Goal: Transaction & Acquisition: Purchase product/service

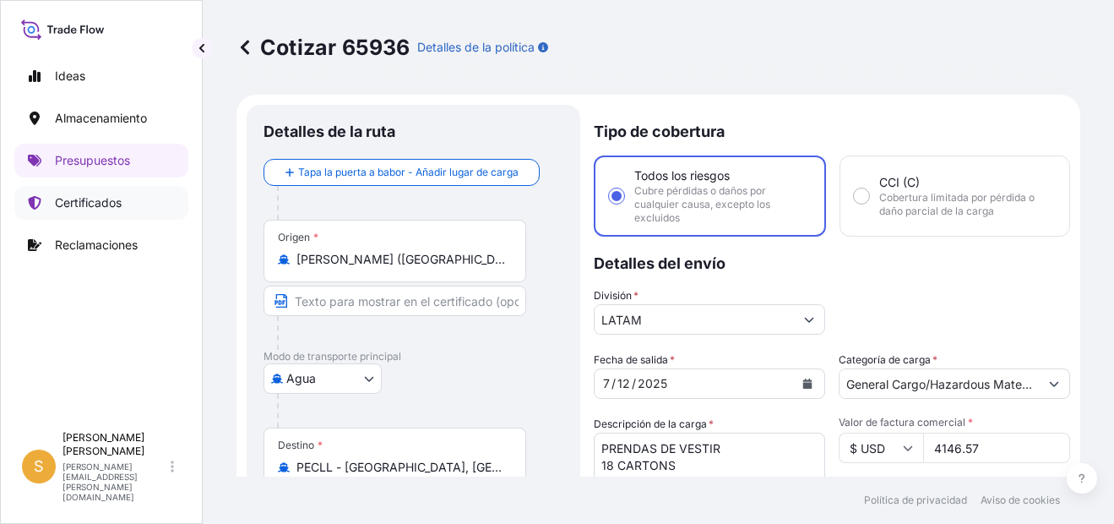
select select "Water"
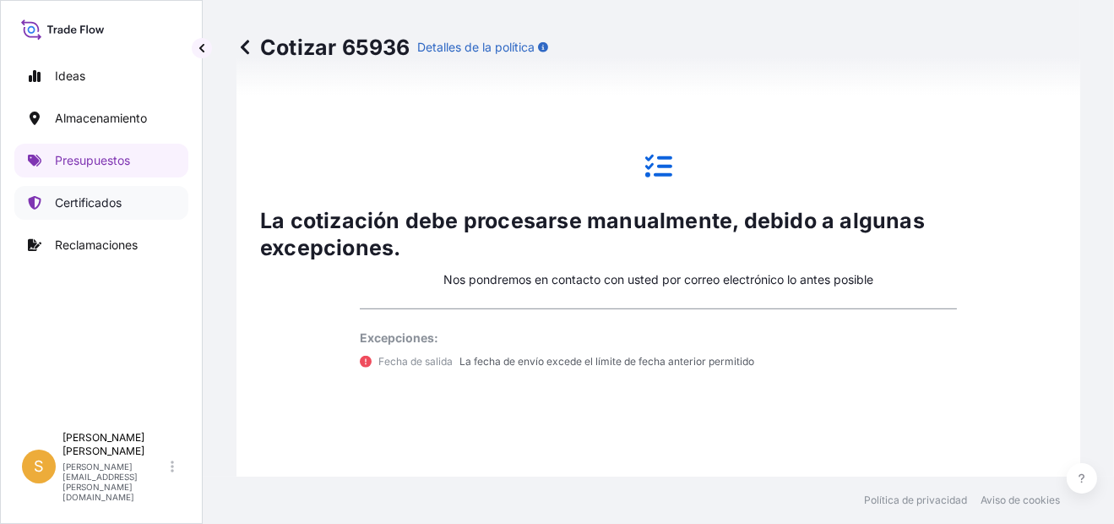
click at [75, 195] on p "Certificados" at bounding box center [88, 202] width 67 height 17
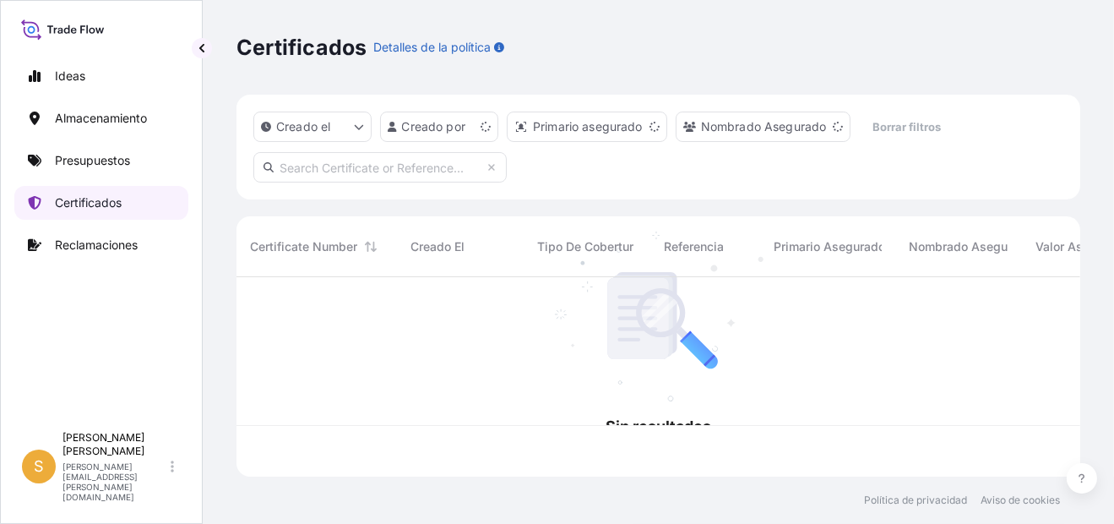
scroll to position [196, 830]
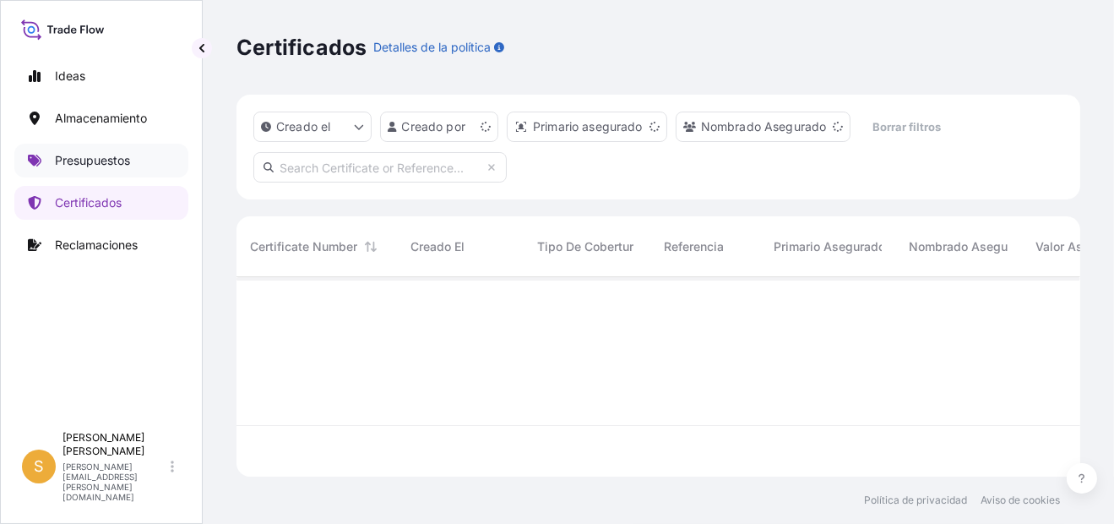
click at [92, 165] on p "Presupuestos" at bounding box center [92, 160] width 75 height 17
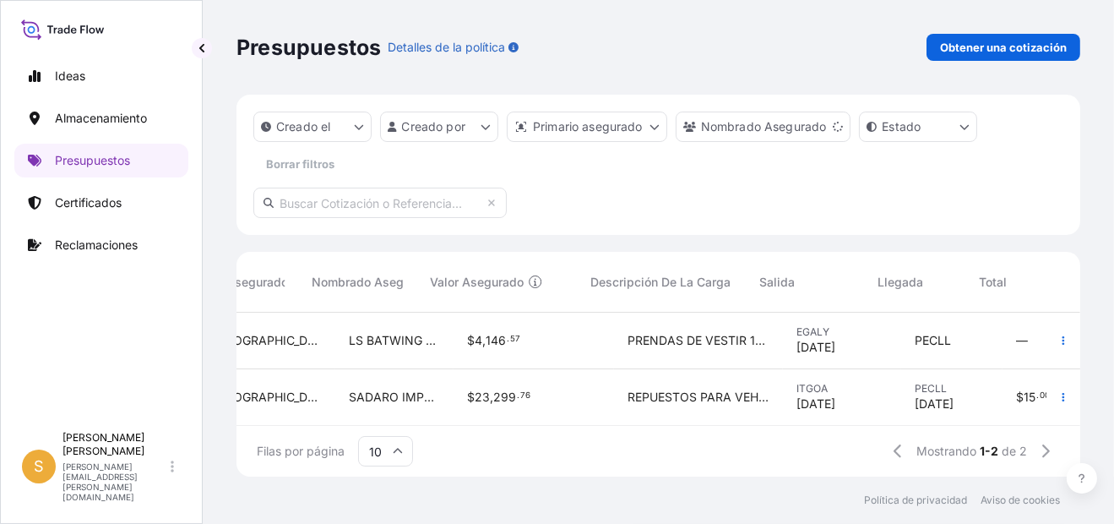
scroll to position [0, 672]
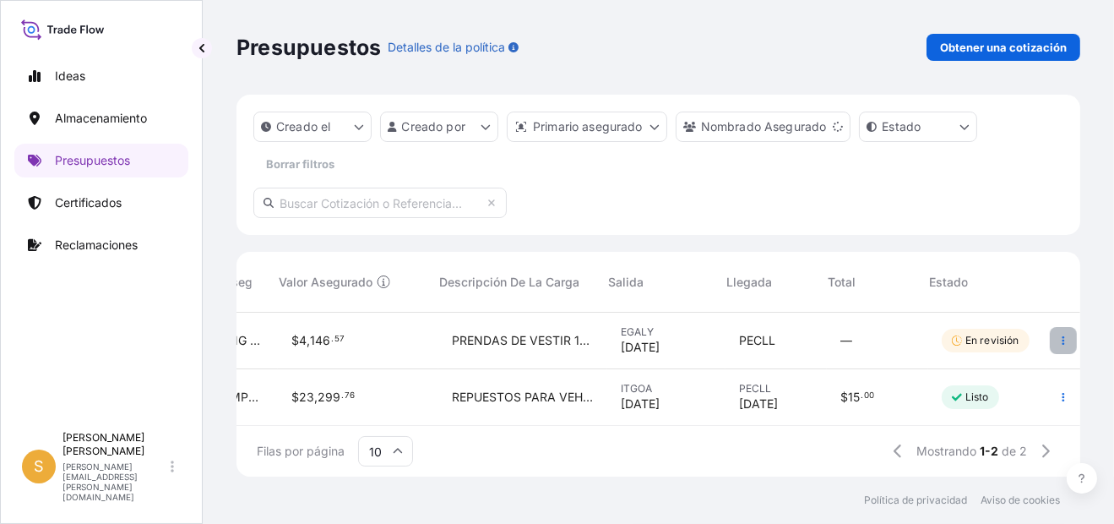
click at [1056, 337] on button "button" at bounding box center [1063, 340] width 27 height 27
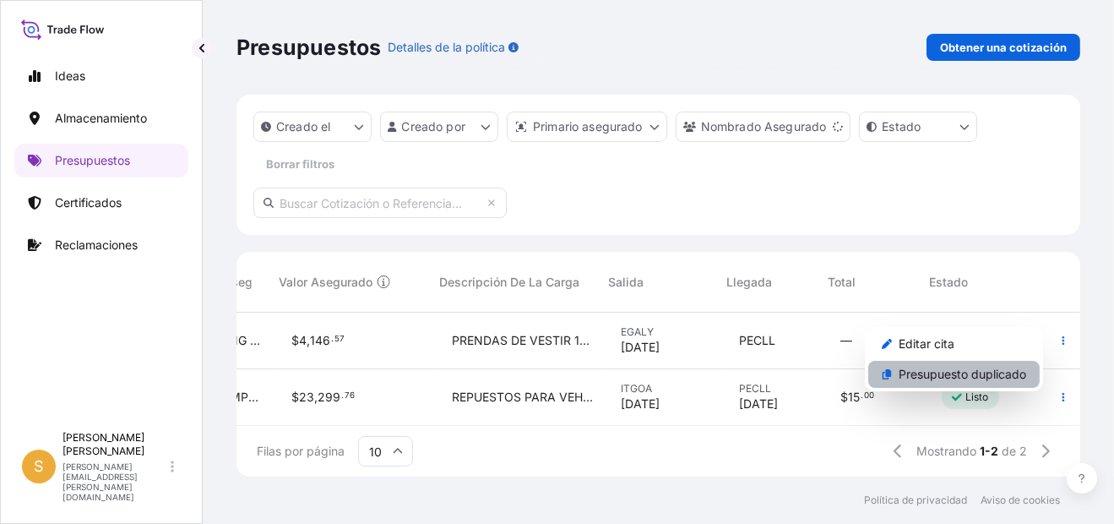
click at [967, 371] on p "Presupuesto duplicado" at bounding box center [962, 374] width 128 height 17
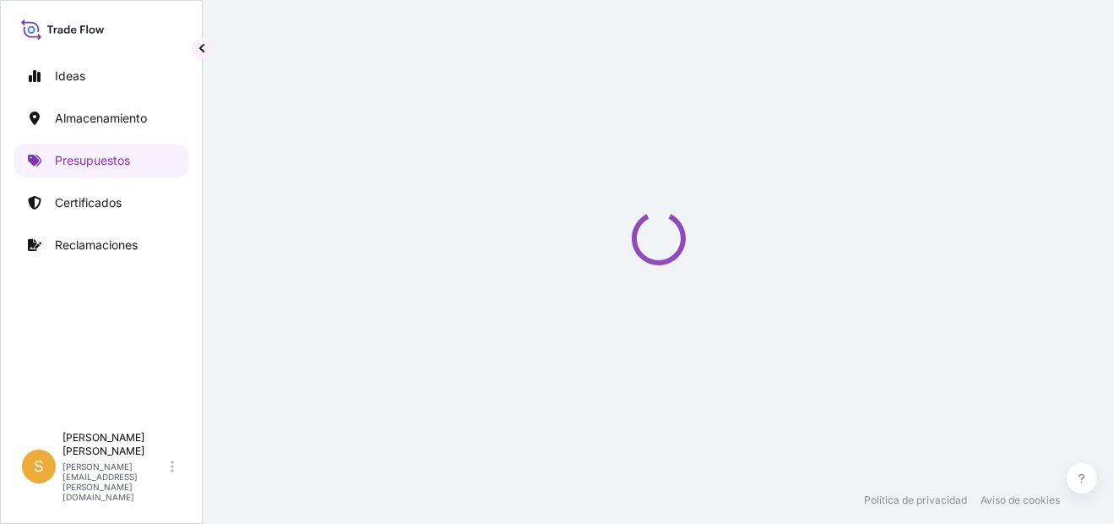
select select "Water"
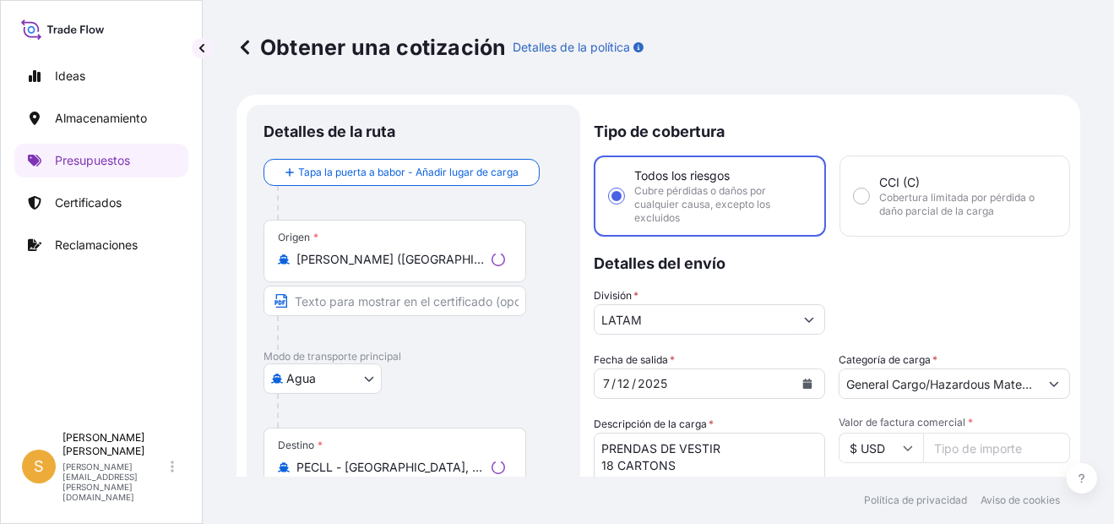
scroll to position [26, 0]
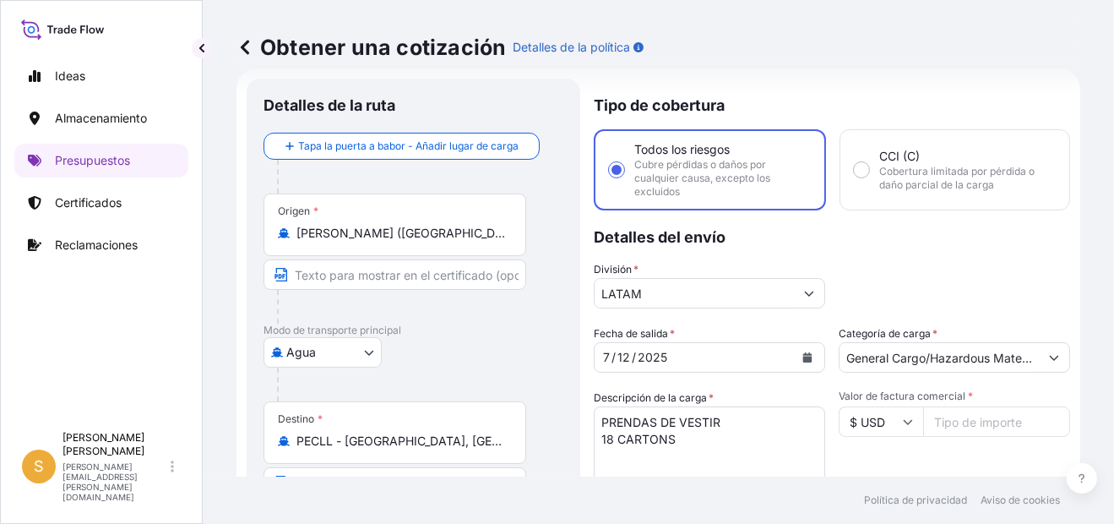
click at [409, 233] on input "[PERSON_NAME] ([GEOGRAPHIC_DATA]), [GEOGRAPHIC_DATA]" at bounding box center [400, 233] width 209 height 17
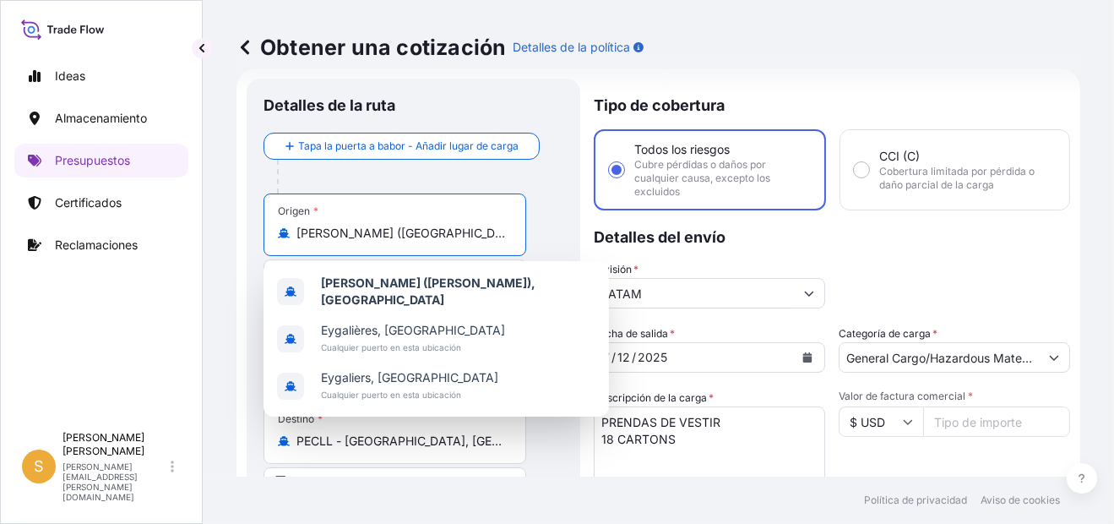
click at [437, 231] on input "[PERSON_NAME] ([GEOGRAPHIC_DATA]), [GEOGRAPHIC_DATA]" at bounding box center [400, 233] width 209 height 17
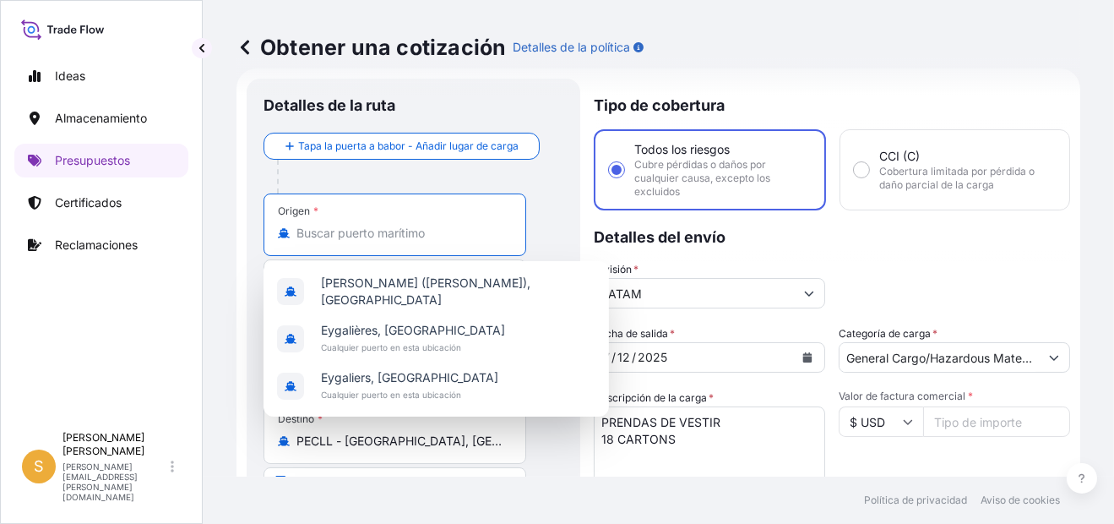
paste input "AMBARLI PORT"
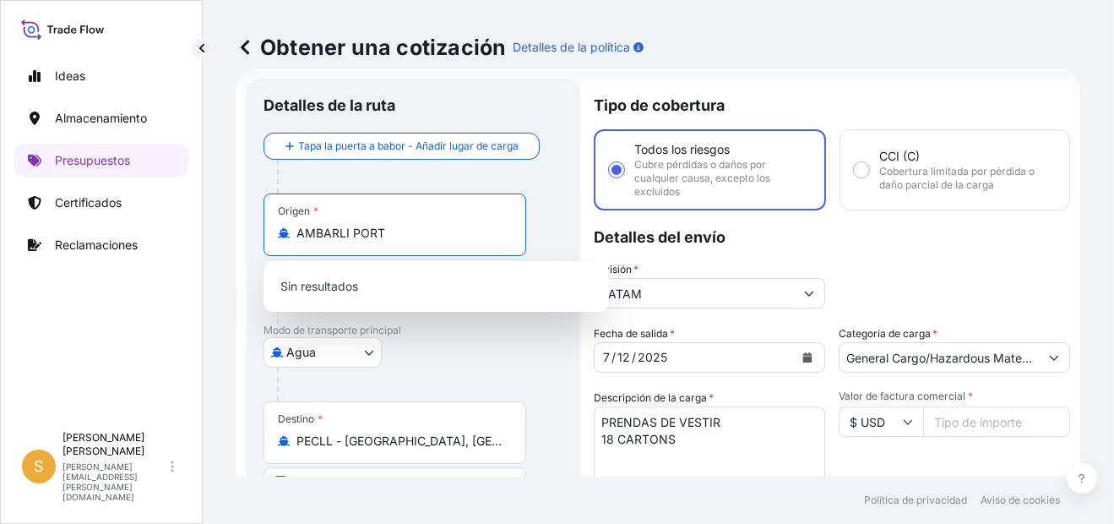
drag, startPoint x: 436, startPoint y: 233, endPoint x: 296, endPoint y: 235, distance: 139.3
click at [296, 235] on input "AMBARLI PORT" at bounding box center [400, 233] width 209 height 17
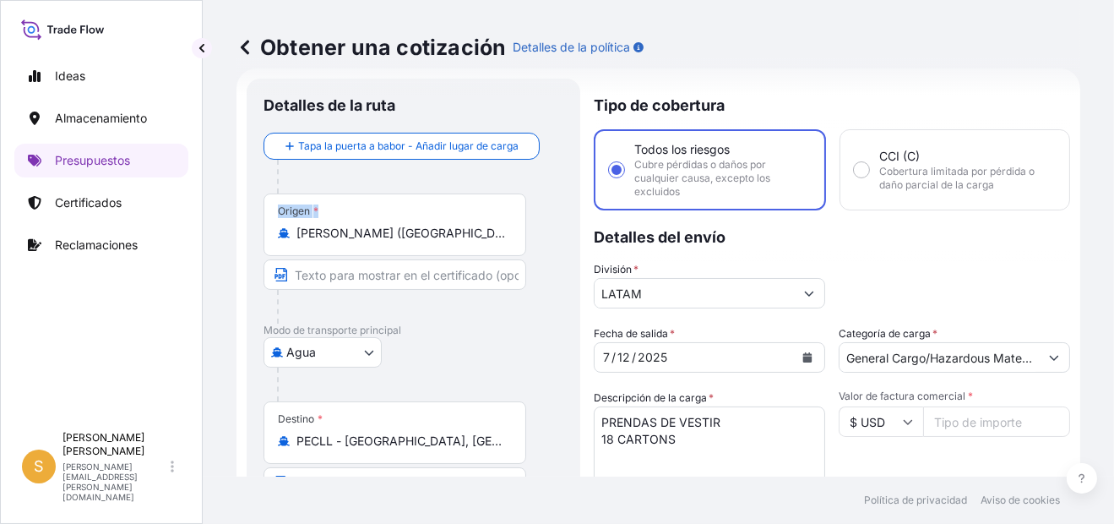
drag, startPoint x: 489, startPoint y: 223, endPoint x: 219, endPoint y: 227, distance: 270.2
click at [219, 227] on div "Obtener una cotización Detalles de la política Detalles de la ruta Tapa la puer…" at bounding box center [658, 238] width 911 height 476
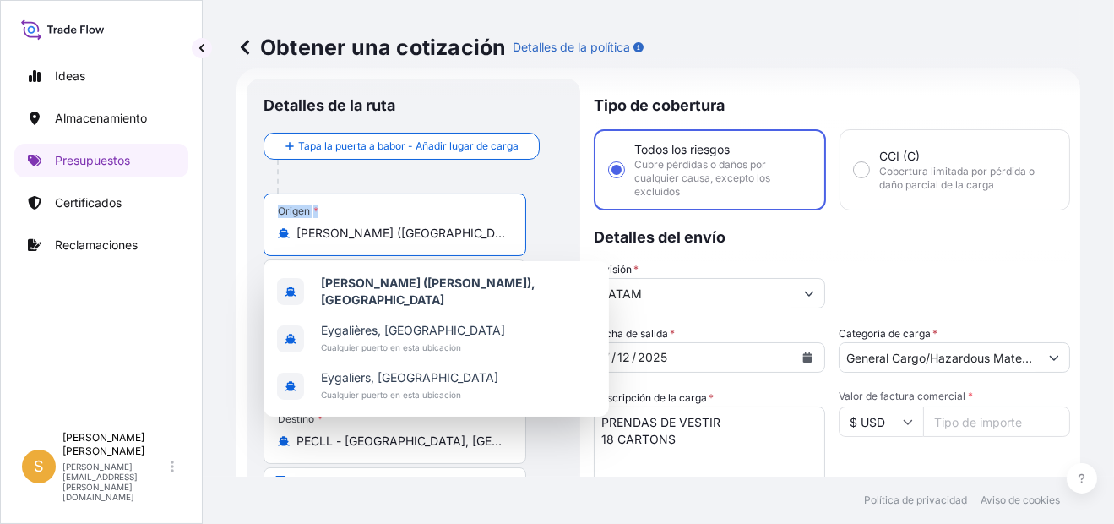
click at [502, 236] on input "[PERSON_NAME] ([GEOGRAPHIC_DATA]), [GEOGRAPHIC_DATA]" at bounding box center [400, 233] width 209 height 17
drag, startPoint x: 506, startPoint y: 236, endPoint x: 298, endPoint y: 241, distance: 207.8
click at [298, 241] on div "Origen * [PERSON_NAME][GEOGRAPHIC_DATA] ([GEOGRAPHIC_DATA]), [GEOGRAPHIC_DATA]" at bounding box center [394, 224] width 263 height 62
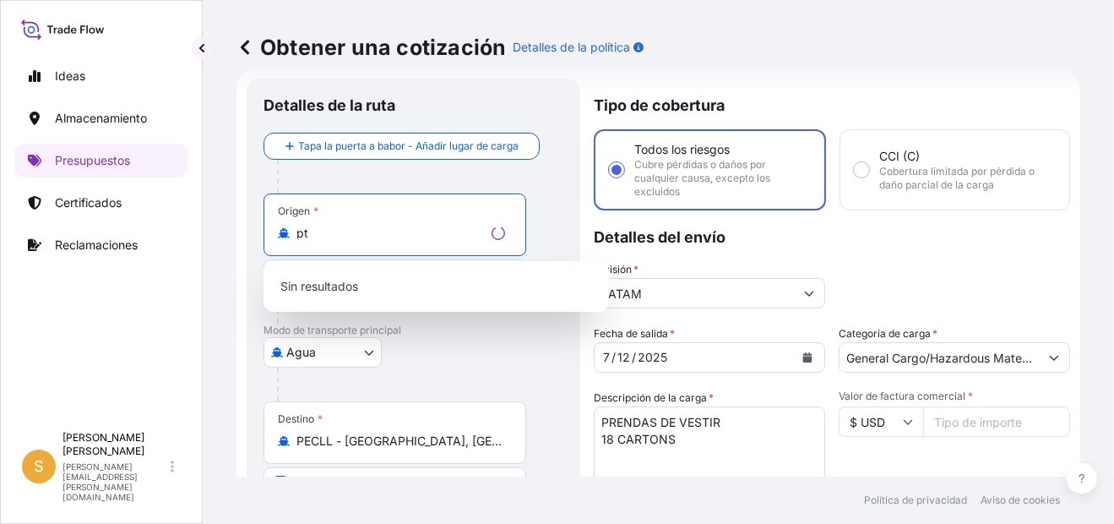
type input "t"
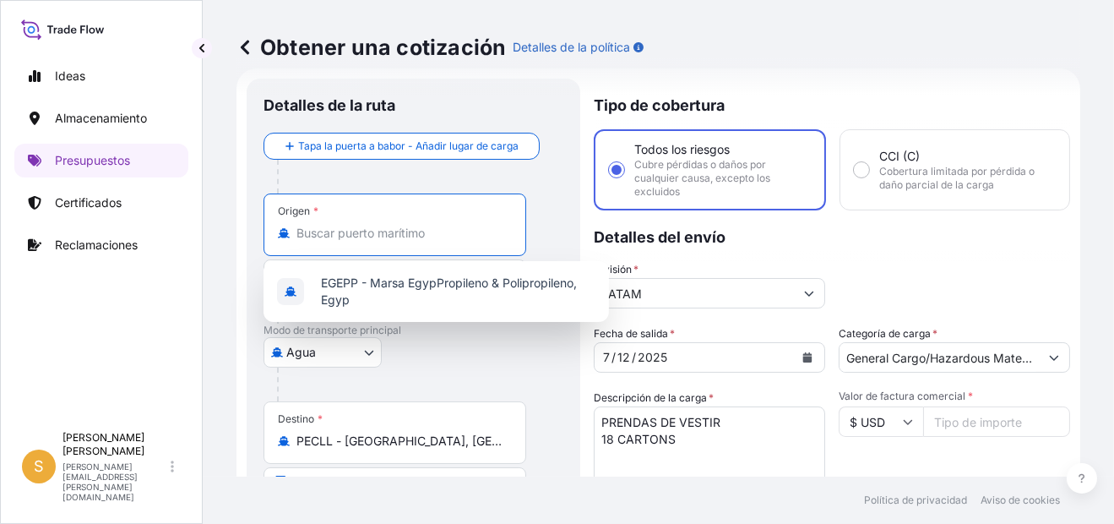
paste input "[GEOGRAPHIC_DATA]"
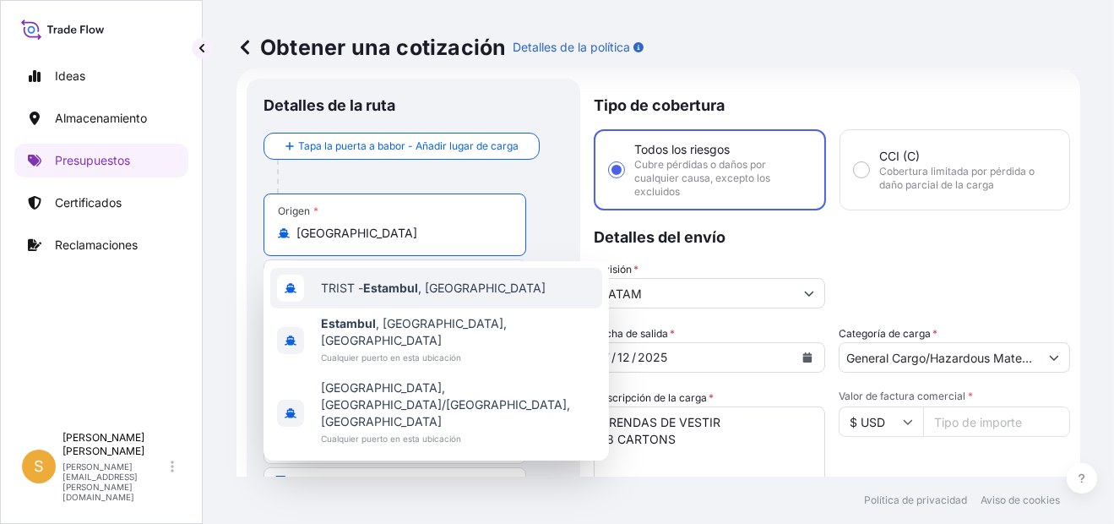
click at [450, 289] on span "TRIST - [GEOGRAPHIC_DATA] , [GEOGRAPHIC_DATA]" at bounding box center [433, 288] width 225 height 17
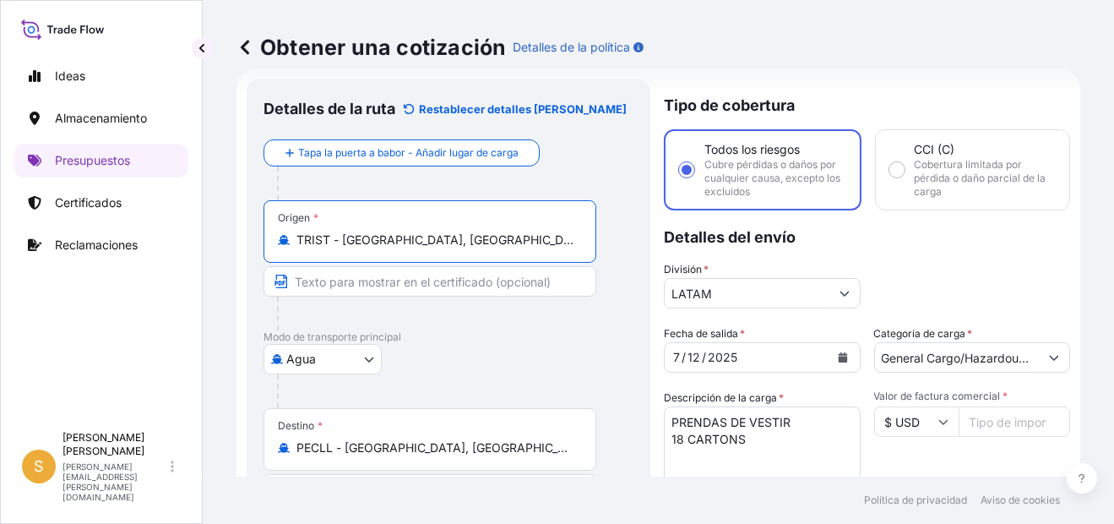
type input "TRIST - [GEOGRAPHIC_DATA], [GEOGRAPHIC_DATA]"
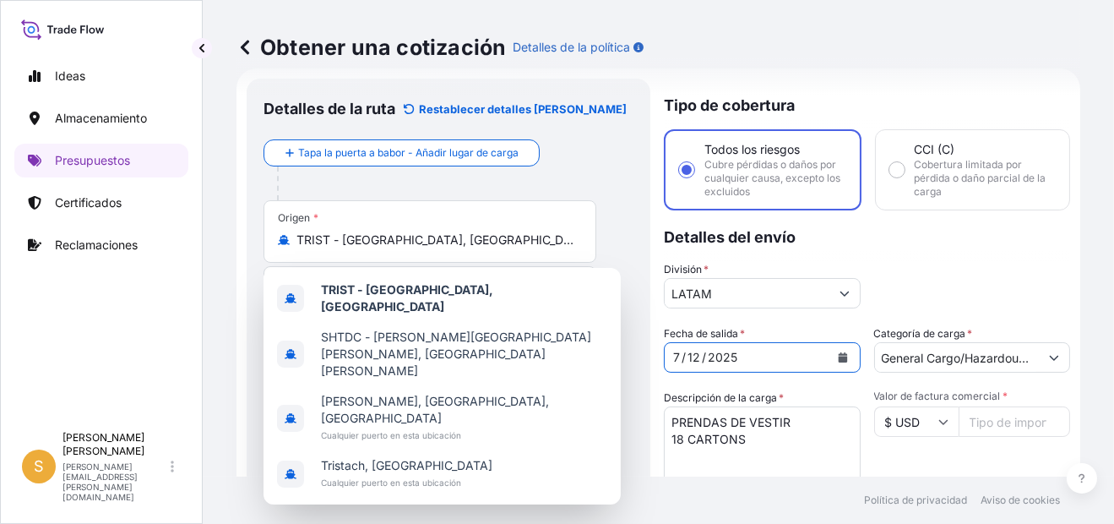
click at [838, 356] on icon "Calendario" at bounding box center [842, 357] width 9 height 10
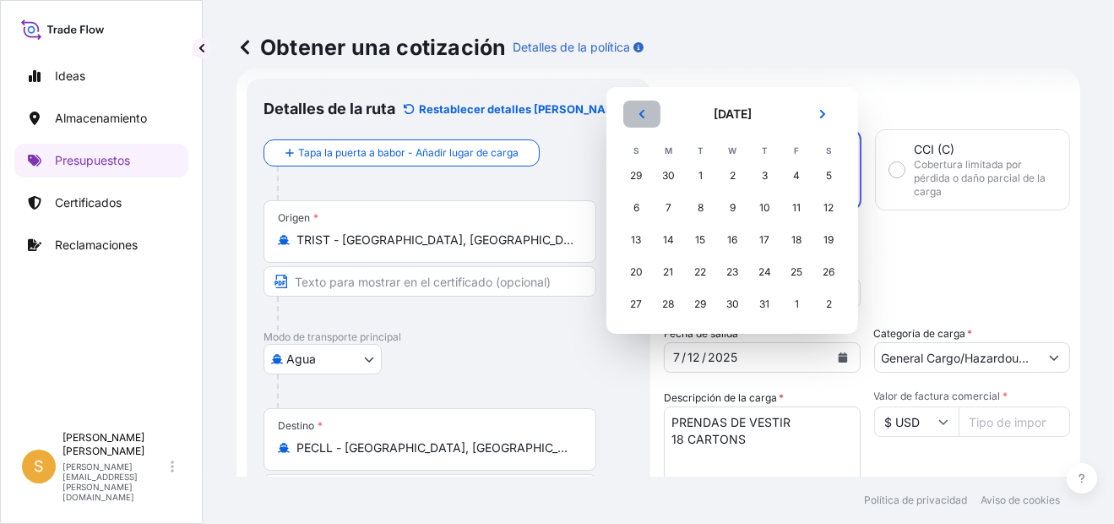
click at [643, 107] on button "Anterior" at bounding box center [641, 113] width 37 height 27
click at [774, 274] on div "26" at bounding box center [764, 272] width 30 height 30
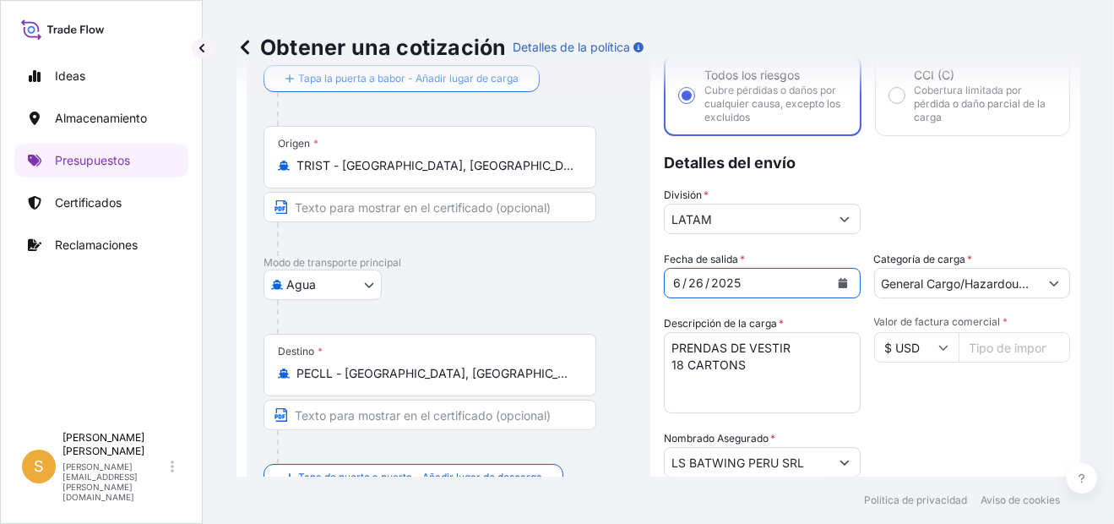
scroll to position [196, 0]
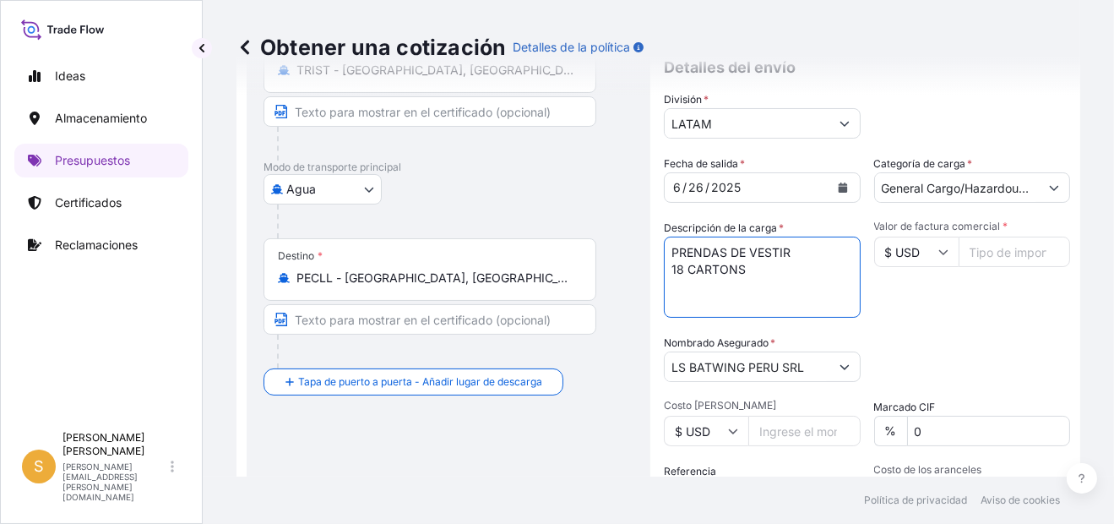
drag, startPoint x: 716, startPoint y: 270, endPoint x: 532, endPoint y: 268, distance: 184.1
click at [532, 268] on form "Detalles de la ruta Restablecer detalles [PERSON_NAME] Tapa la puerta a babor -…" at bounding box center [658, 304] width 844 height 811
paste textarea "2 PALLETS - 31 CARTONS"
type textarea "PRENDAS DE VESTIR 2 PALLETS - 31 CARTONS"
click at [979, 252] on input "Valor de factura comercial *" at bounding box center [1014, 251] width 112 height 30
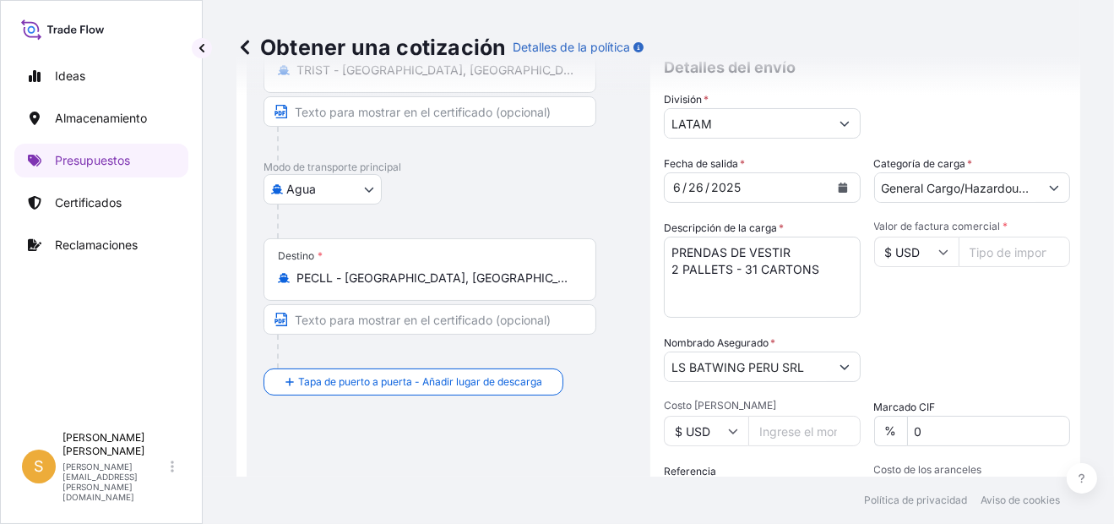
paste input "7478.37"
click at [958, 247] on input "7478.37" at bounding box center [1014, 251] width 112 height 30
type input "7478.37"
click at [952, 288] on div "Valor de factura comercial * $ USD 7478.37" at bounding box center [972, 269] width 197 height 98
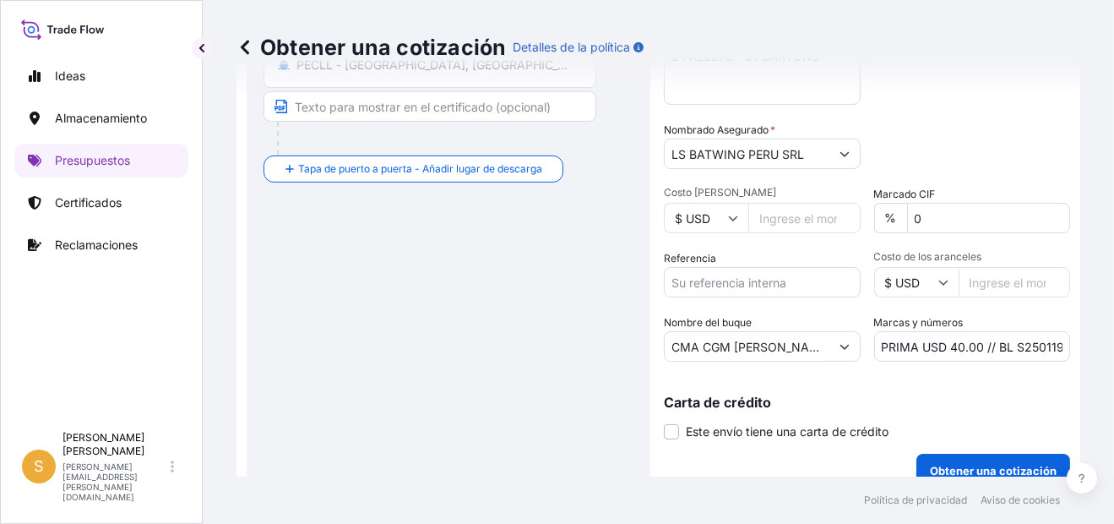
scroll to position [427, 0]
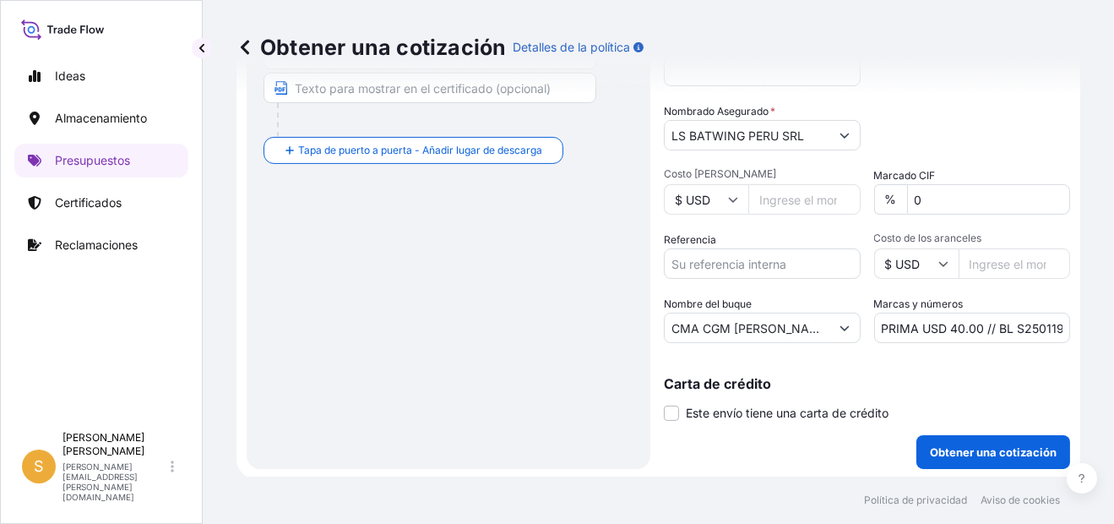
click at [695, 263] on input "Referencia" at bounding box center [762, 263] width 197 height 30
paste input "Facturas 5076114854, 5076114857."
type input "Facturas 5076114854, 5076114857."
click at [730, 322] on input "CMA CGM [PERSON_NAME]" at bounding box center [747, 327] width 165 height 30
drag, startPoint x: 785, startPoint y: 328, endPoint x: 569, endPoint y: 328, distance: 216.2
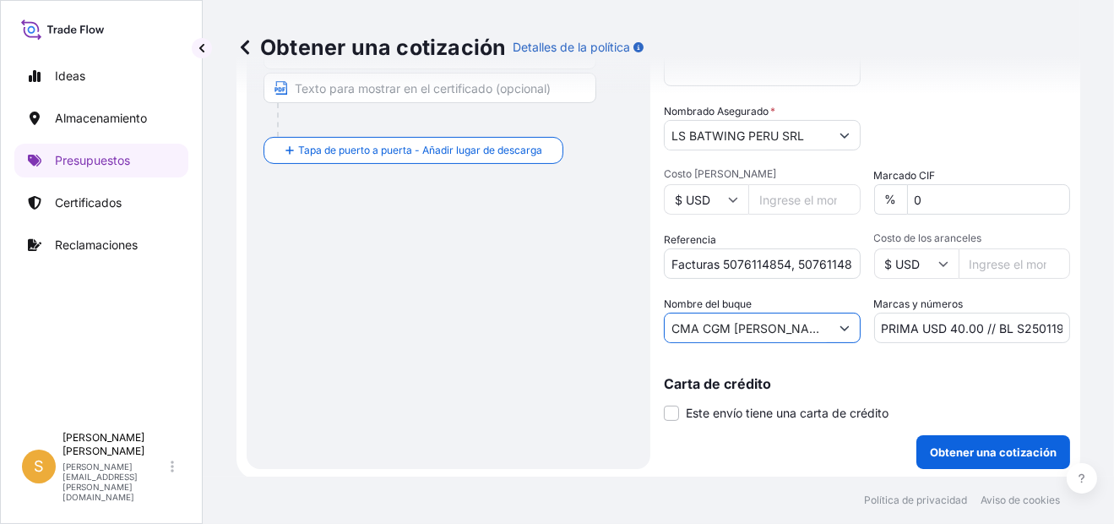
click at [569, 328] on form "Detalles de la ruta Restablecer detalles [PERSON_NAME] Tapa la puerta a babor -…" at bounding box center [658, 72] width 844 height 811
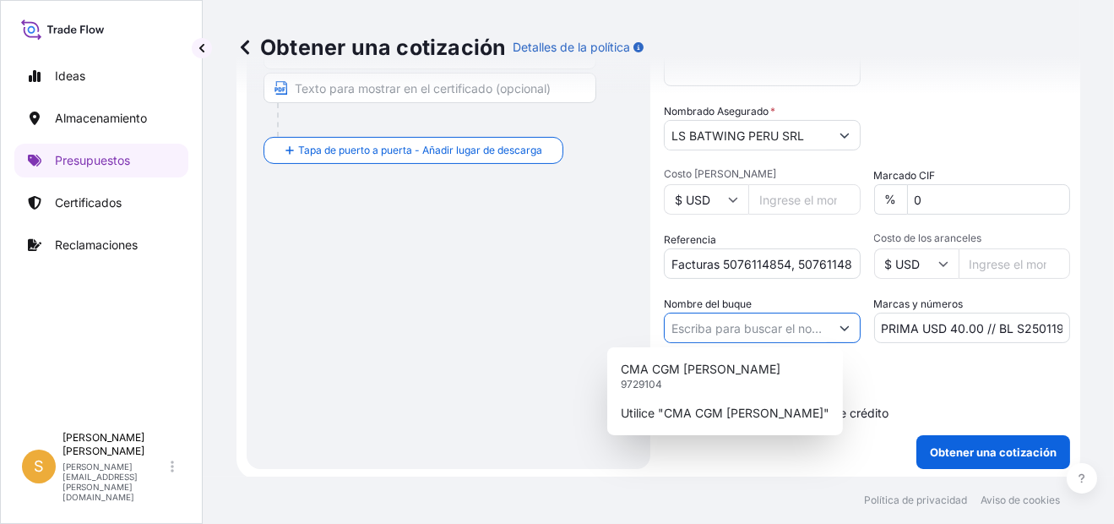
type input "}"
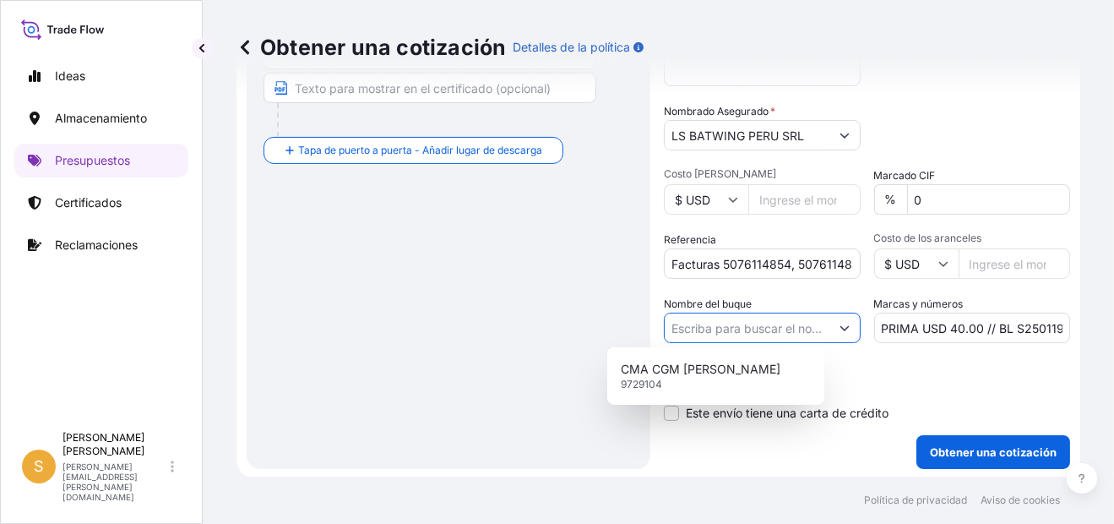
paste input "[PERSON_NAME]"
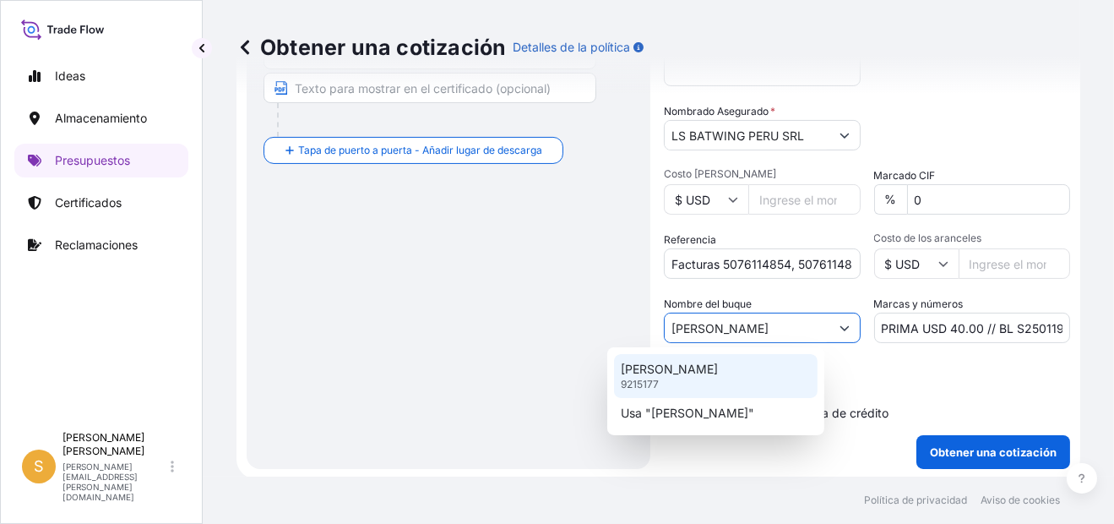
click at [744, 382] on div "[PERSON_NAME] 9215177" at bounding box center [716, 376] width 204 height 44
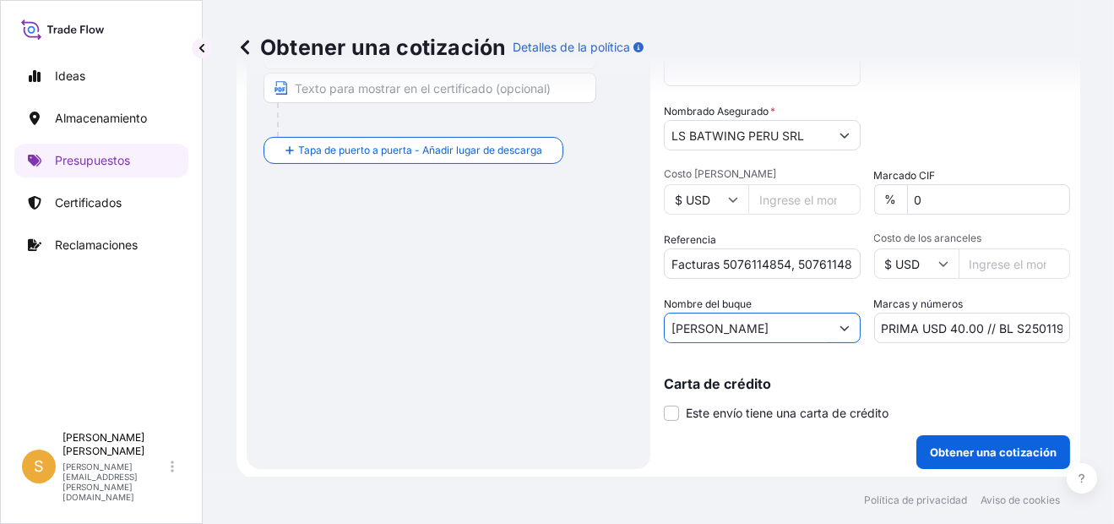
type input "[PERSON_NAME]"
click at [885, 381] on p "Carta de crédito" at bounding box center [867, 384] width 406 height 14
click at [1012, 329] on input "PRIMA USD 40.00 // BL S2501191518" at bounding box center [972, 327] width 197 height 30
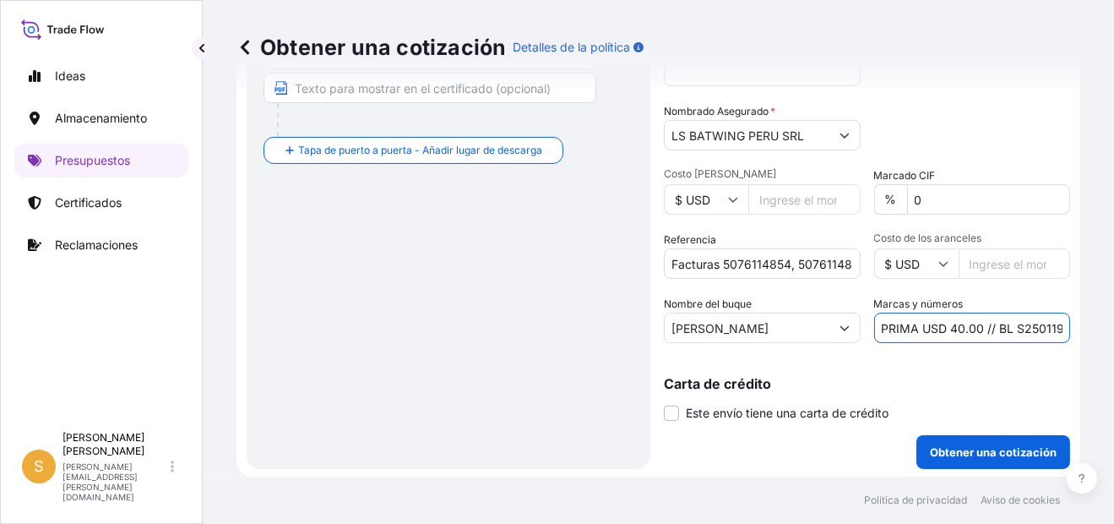
click at [1012, 329] on input "PRIMA USD 40.00 // BL S2501191518" at bounding box center [972, 327] width 197 height 30
paste input "IST0660394"
type input "PRIMA USD 40.00 // BL IST0660394"
click at [999, 377] on p "Carta de crédito" at bounding box center [867, 384] width 406 height 14
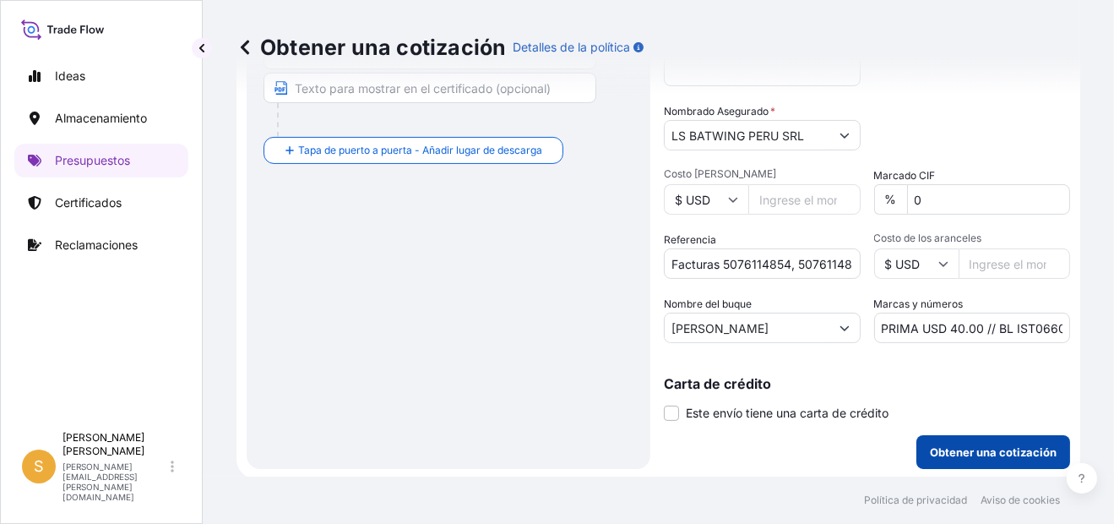
click at [975, 449] on p "Obtener una cotización" at bounding box center [993, 451] width 127 height 17
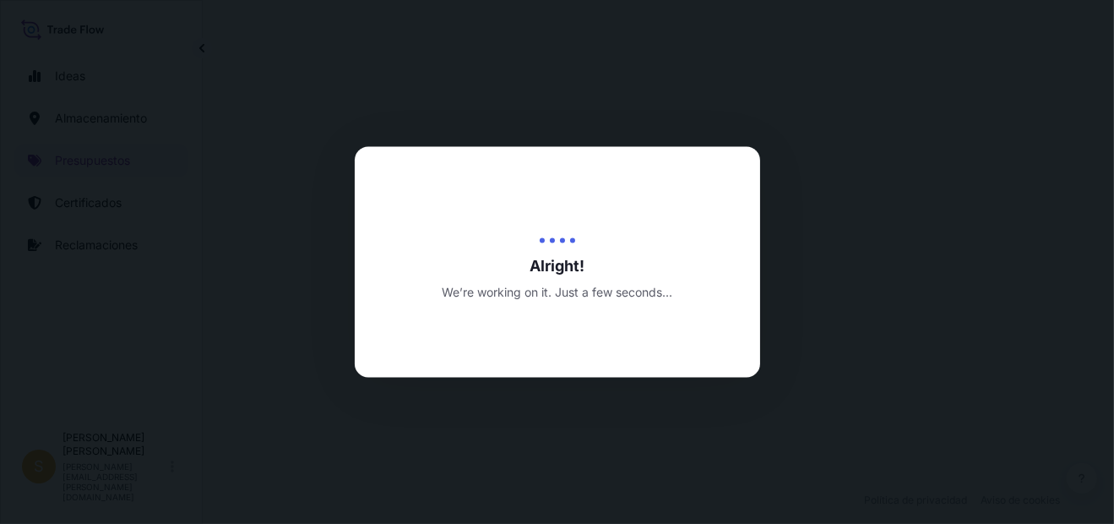
select select "Water"
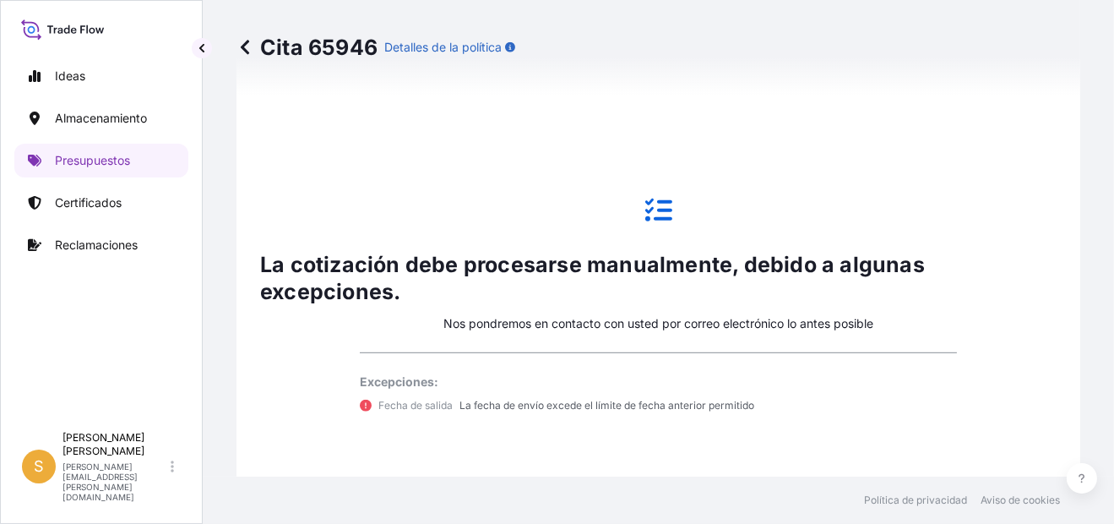
scroll to position [1259, 0]
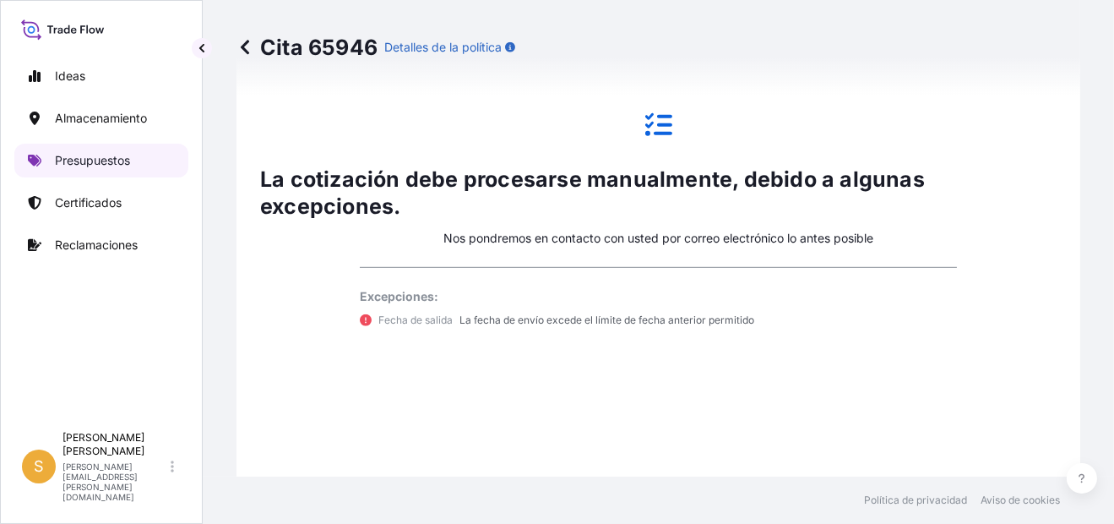
click at [121, 160] on p "Presupuestos" at bounding box center [92, 160] width 75 height 17
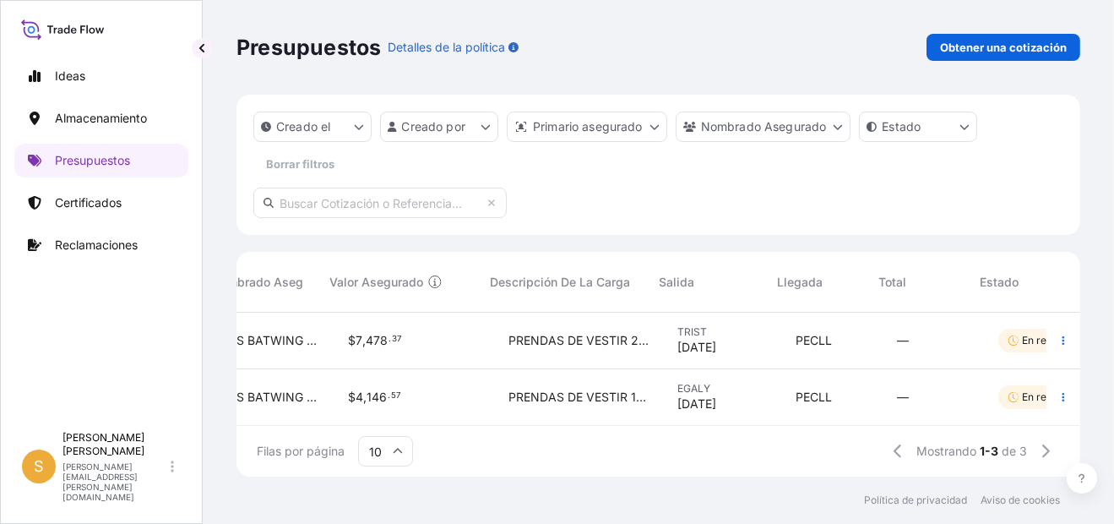
scroll to position [0, 672]
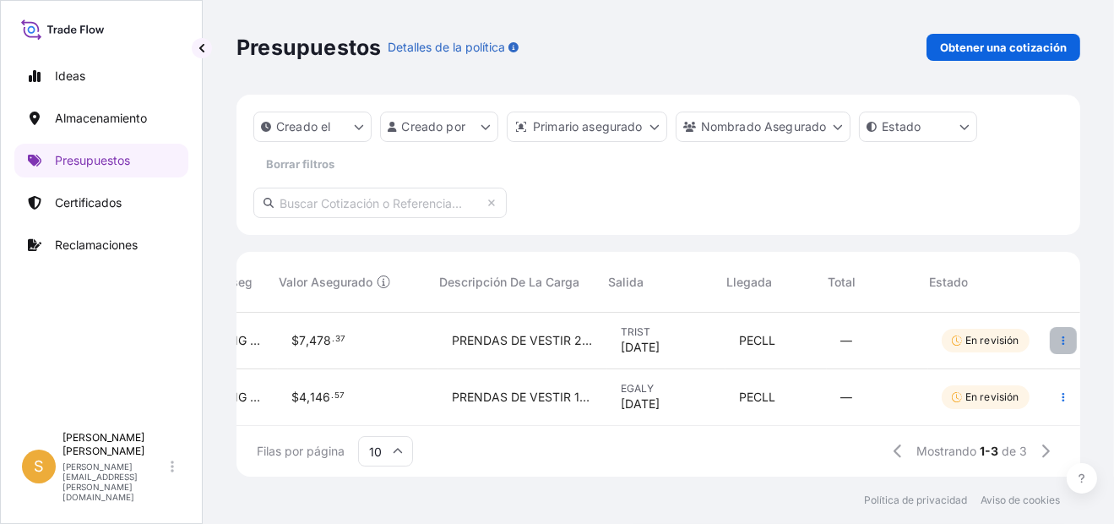
click at [1050, 330] on button "button" at bounding box center [1063, 340] width 27 height 27
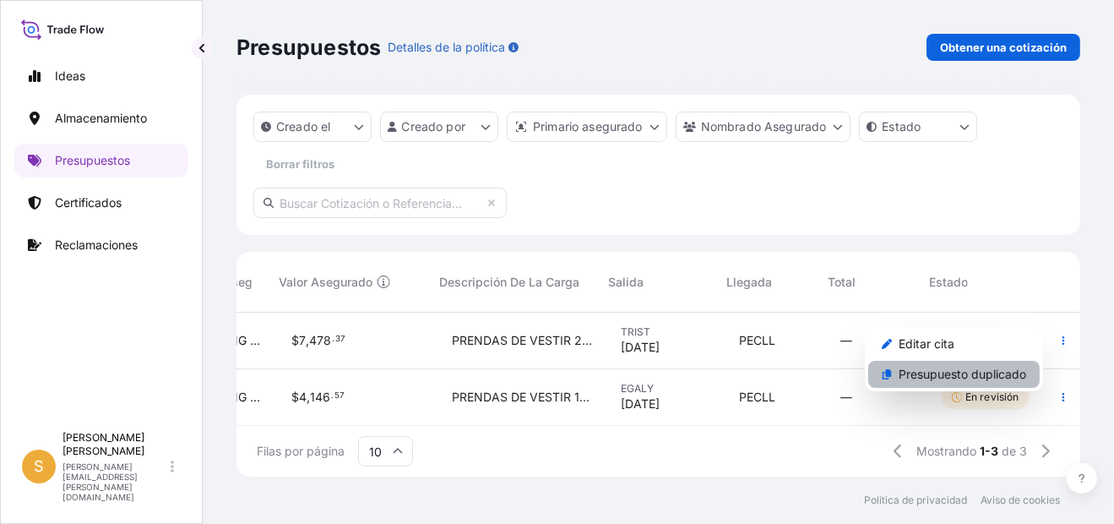
click at [927, 377] on p "Presupuesto duplicado" at bounding box center [962, 374] width 128 height 17
select select "Water"
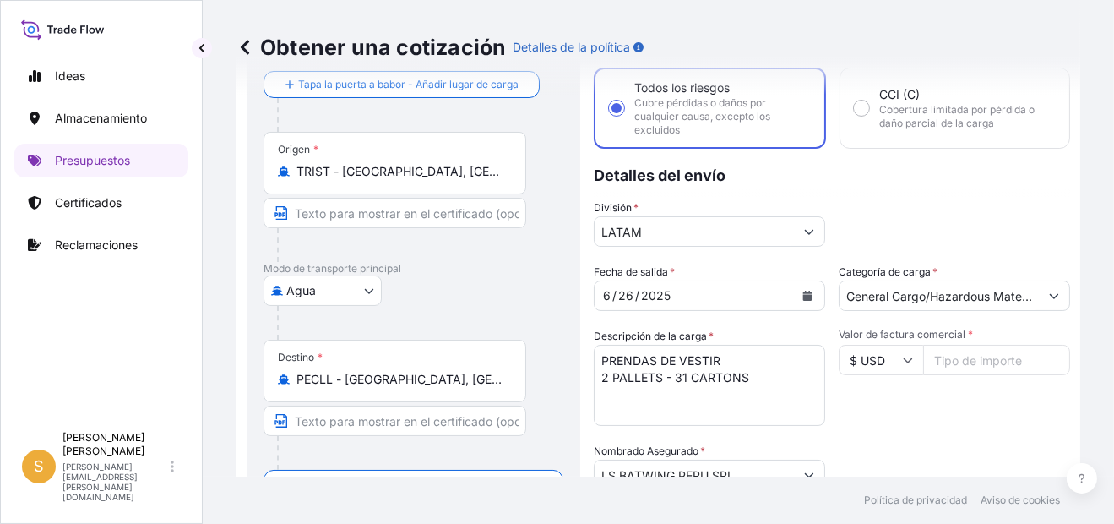
scroll to position [111, 0]
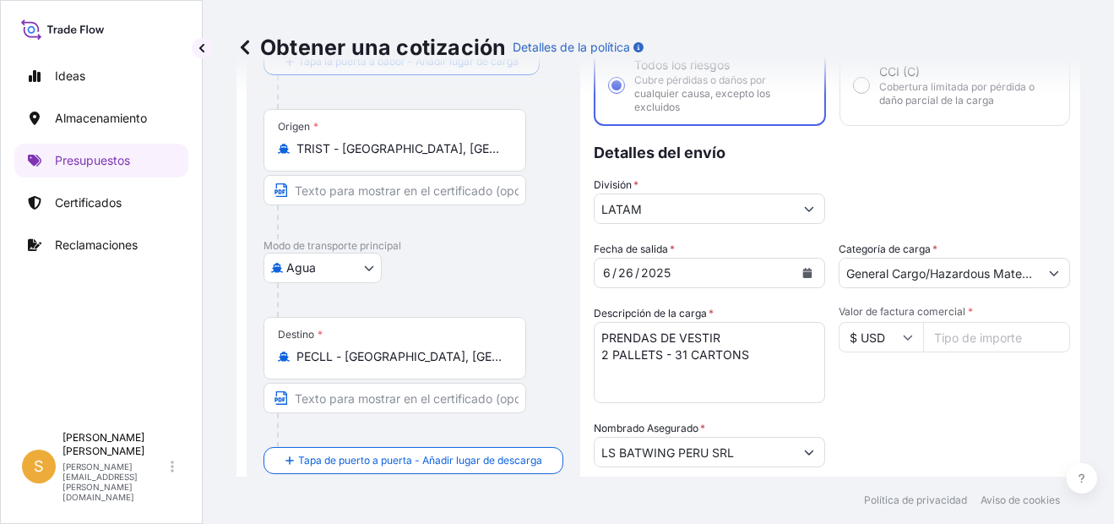
click at [760, 363] on textarea "PRENDAS DE VESTIR 2 PALLETS - 31 CARTONS" at bounding box center [709, 362] width 231 height 81
click at [782, 369] on textarea "PRENDAS DE VESTIR 2 PALLETS - 31 CARTONS" at bounding box center [709, 362] width 231 height 81
drag, startPoint x: 788, startPoint y: 356, endPoint x: 512, endPoint y: 354, distance: 276.1
click at [512, 354] on form "Detalles de la ruta Tapa la puerta a babor - Añadir lugar de carga Place of loa…" at bounding box center [658, 389] width 844 height 811
paste textarea "1 PALLETS - 18 CARTONS"
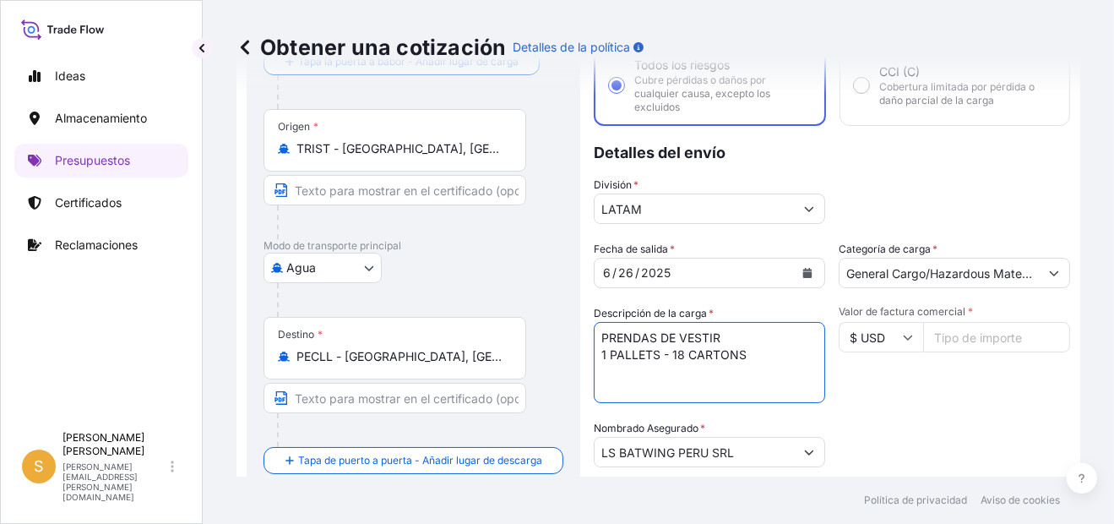
type textarea "PRENDAS DE VESTIR 1 PALLETS - 18 CARTONS"
click at [82, 300] on div "Ideas Almacenamiento Presupuestos Certificados Reclamaciones" at bounding box center [101, 233] width 174 height 379
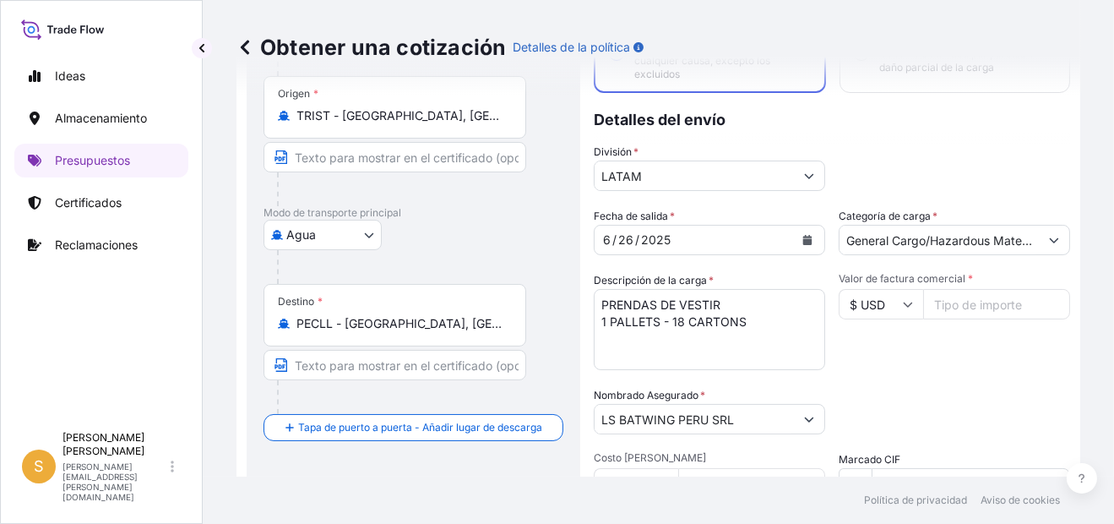
scroll to position [196, 0]
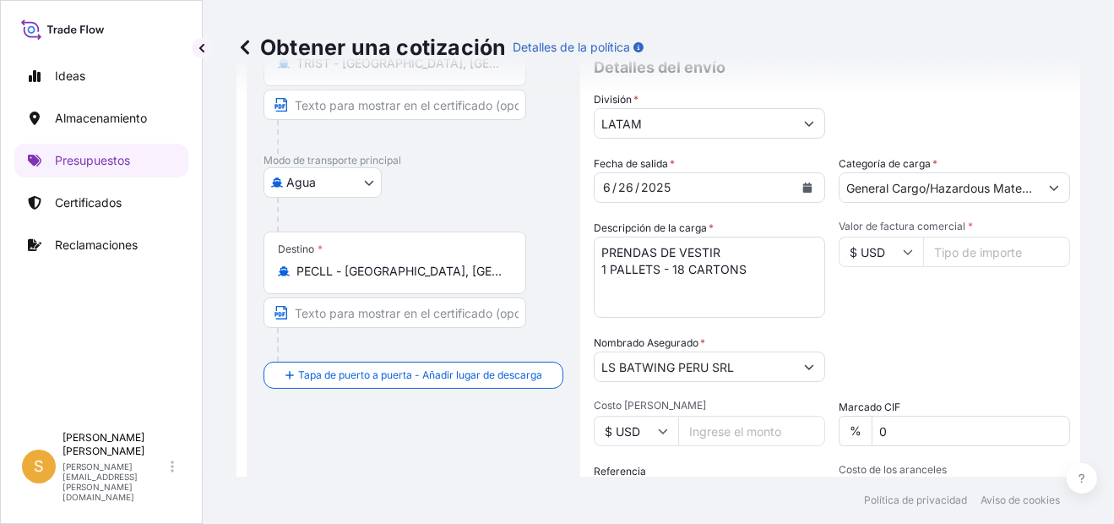
click at [984, 254] on input "Valor de factura comercial *" at bounding box center [996, 251] width 147 height 30
paste input "4534.12"
type input "4534.12"
click at [959, 347] on div "Packing Category Type to search a container mode Seleccione primero un medio de…" at bounding box center [954, 357] width 231 height 47
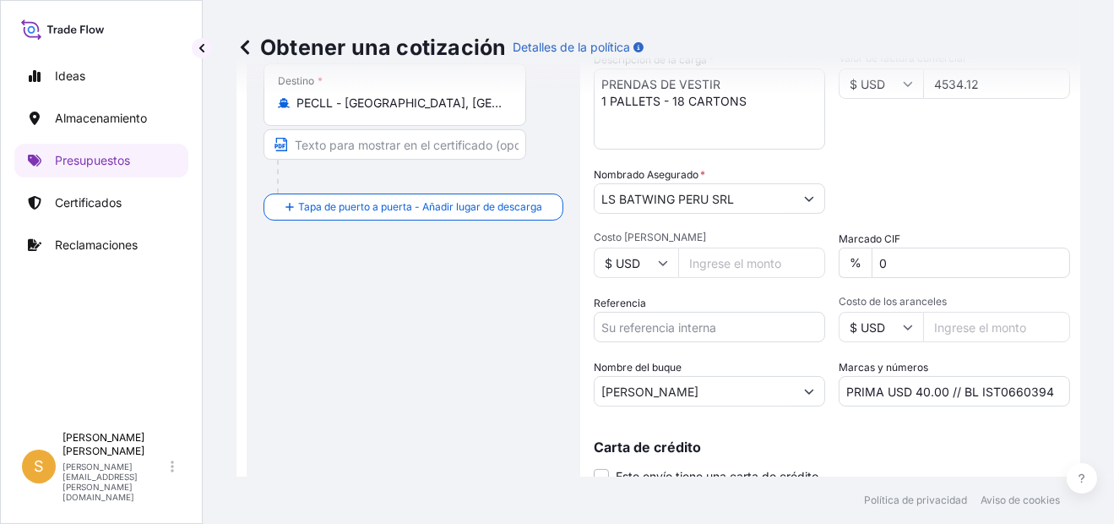
click at [674, 329] on input "Referencia" at bounding box center [709, 327] width 231 height 30
paste input "Factura 5076114859."
type input "Factura 5076114859."
click at [995, 393] on input "PRIMA USD 40.00 // BL IST0660394" at bounding box center [954, 391] width 231 height 30
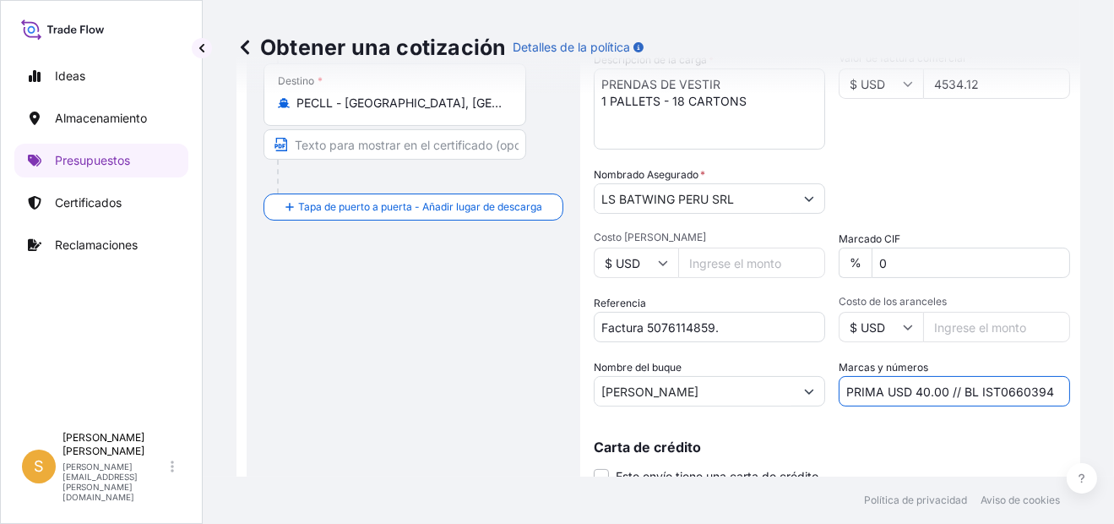
paste input "5"
type input "PRIMA USD 40.00 // BL IST0660395"
click at [973, 445] on p "Carta de crédito" at bounding box center [832, 447] width 476 height 14
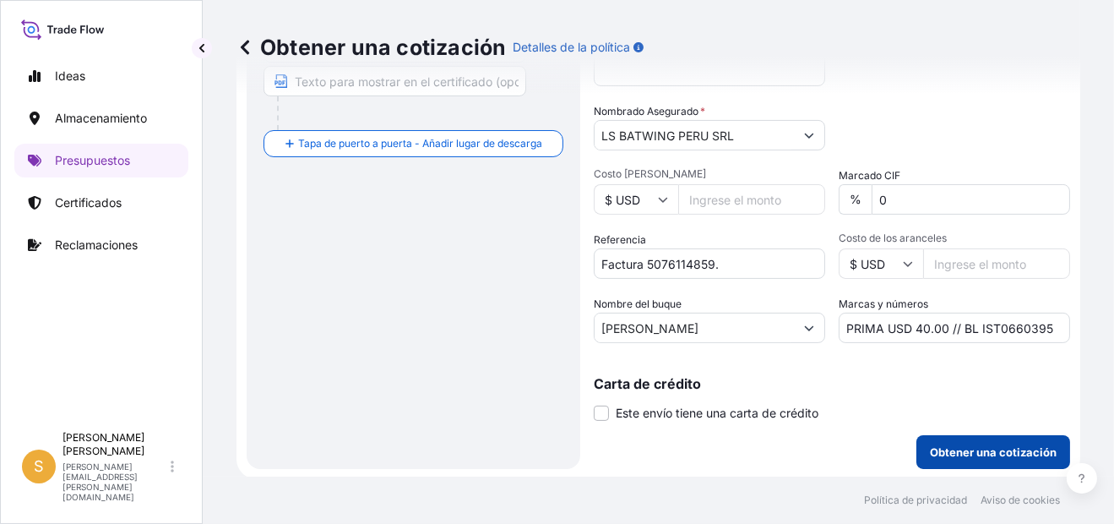
click at [989, 446] on p "Obtener una cotización" at bounding box center [993, 451] width 127 height 17
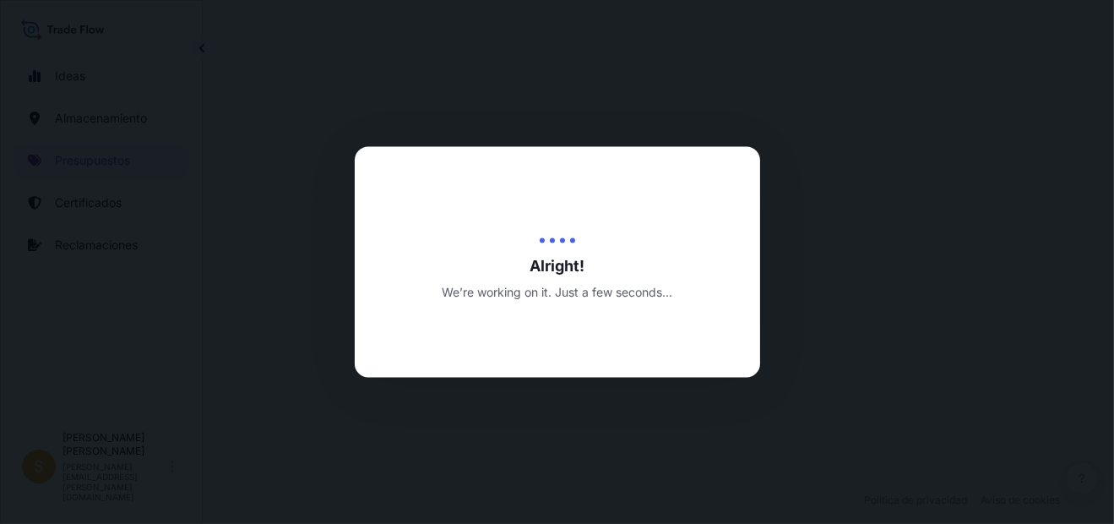
select select "Water"
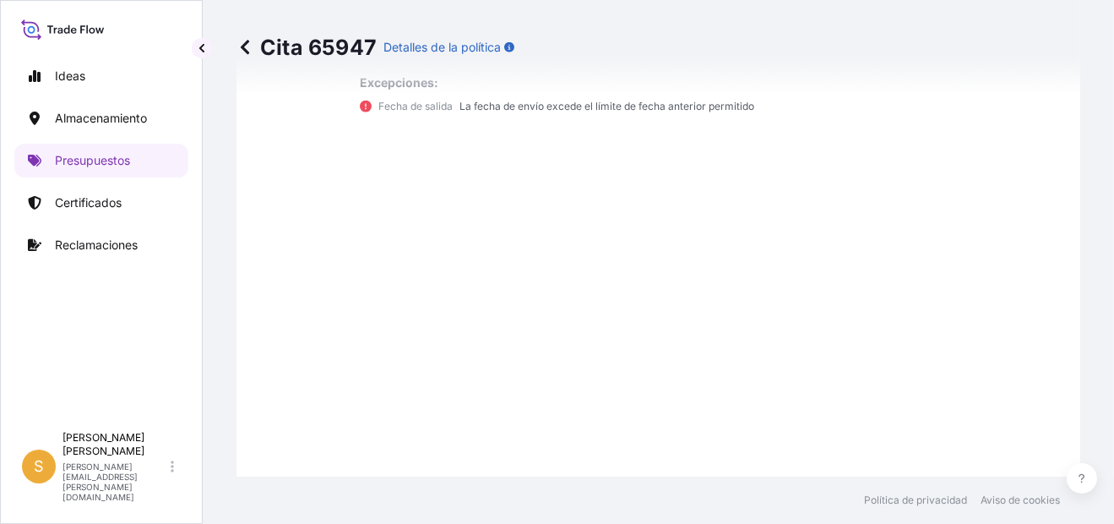
scroll to position [1555, 0]
